Goal: Book appointment/travel/reservation

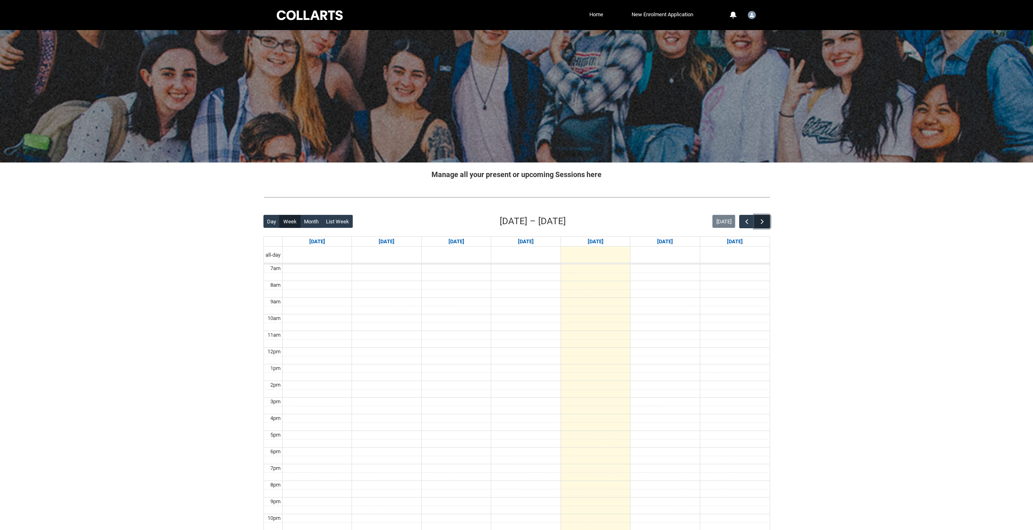
click at [766, 223] on span "button" at bounding box center [763, 222] width 8 height 8
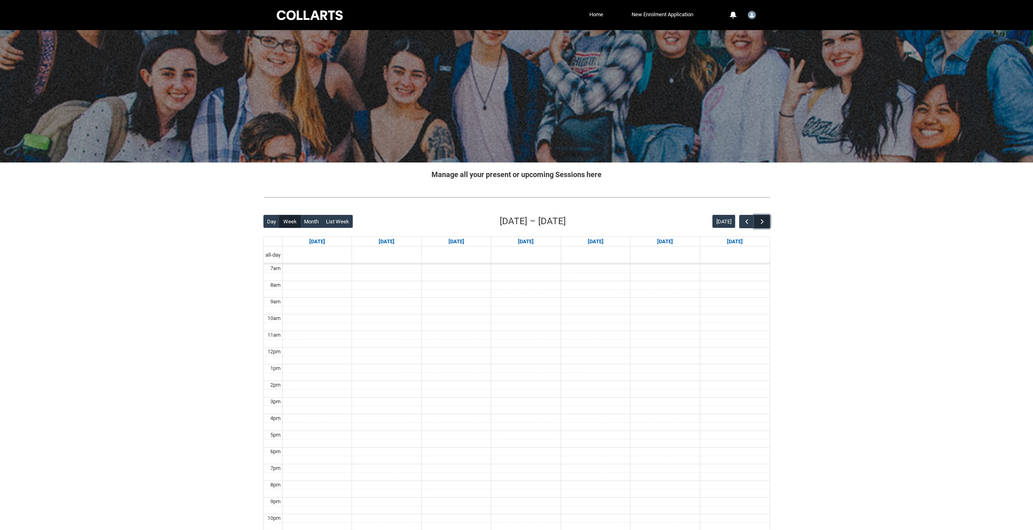
click at [766, 223] on span "button" at bounding box center [763, 222] width 8 height 8
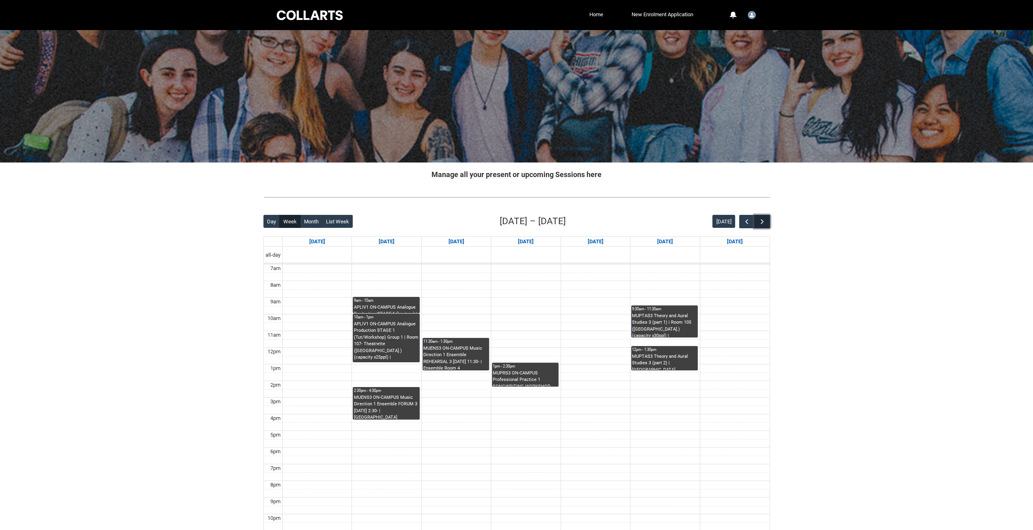
click at [766, 223] on span "button" at bounding box center [763, 222] width 8 height 8
click at [738, 224] on div "[DATE]" at bounding box center [741, 221] width 57 height 13
click at [745, 224] on span "button" at bounding box center [747, 222] width 8 height 8
click at [757, 223] on button "button" at bounding box center [761, 221] width 15 height 13
click at [763, 224] on span "button" at bounding box center [763, 222] width 8 height 8
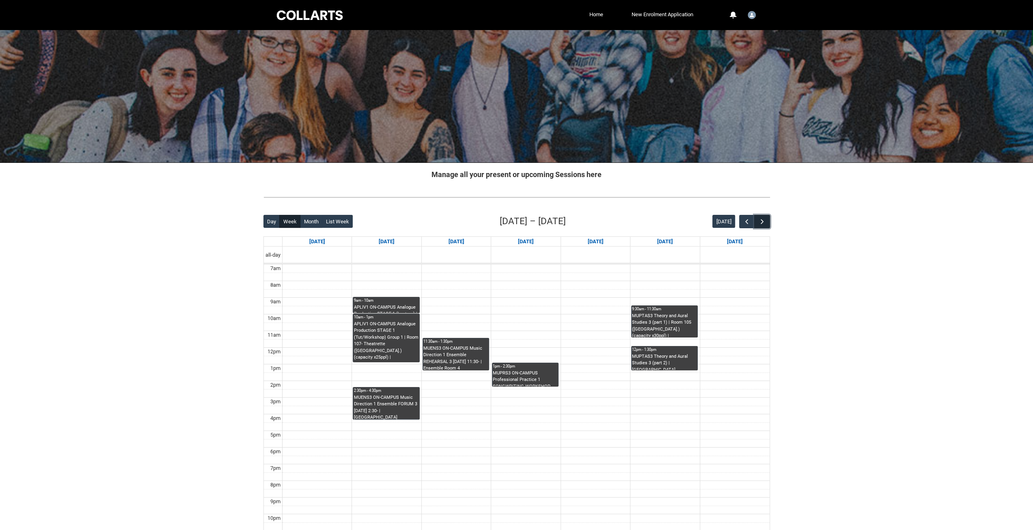
click at [763, 220] on span "button" at bounding box center [763, 222] width 8 height 8
click at [763, 221] on span "button" at bounding box center [763, 222] width 8 height 8
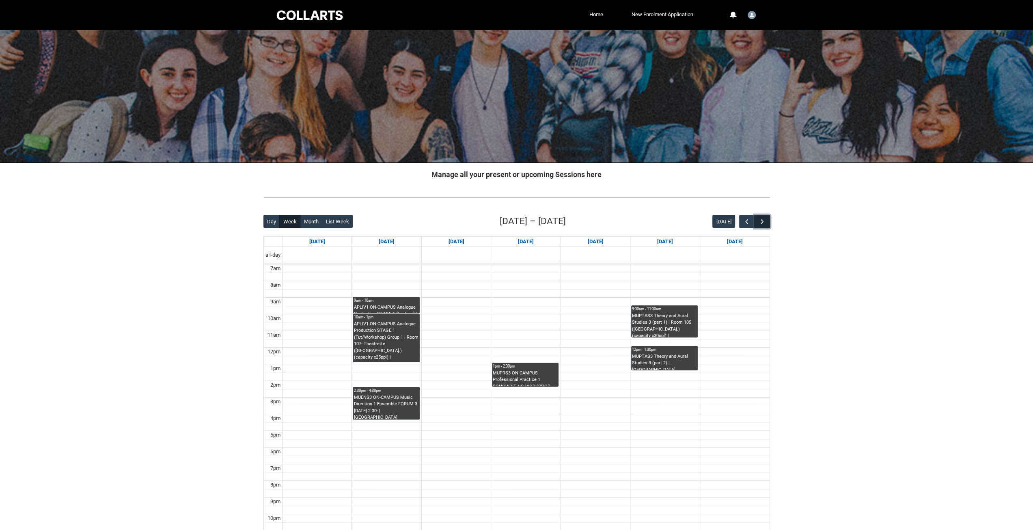
click at [763, 221] on span "button" at bounding box center [763, 222] width 8 height 8
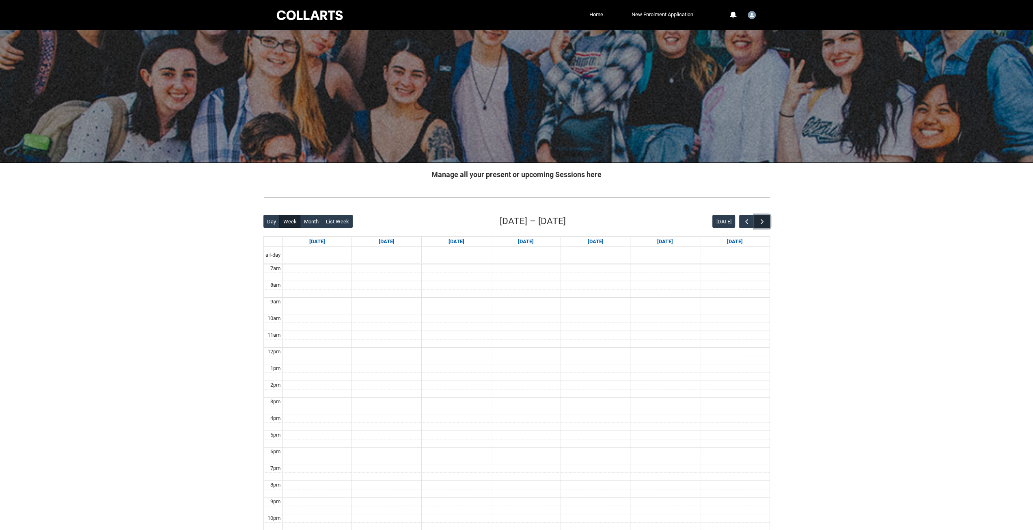
click at [763, 221] on span "button" at bounding box center [763, 222] width 8 height 8
